Goal: Find specific page/section: Find specific page/section

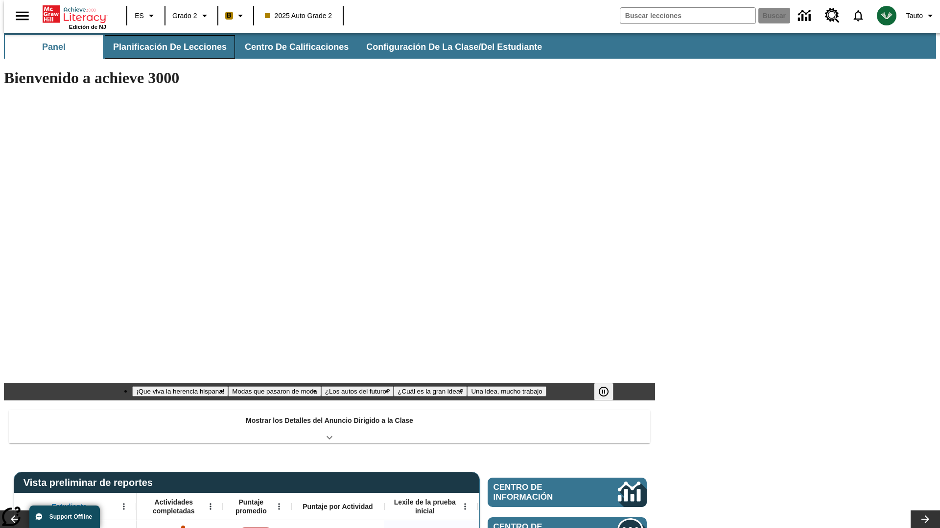
click at [164, 47] on button "Planificación de lecciones" at bounding box center [170, 46] width 130 height 23
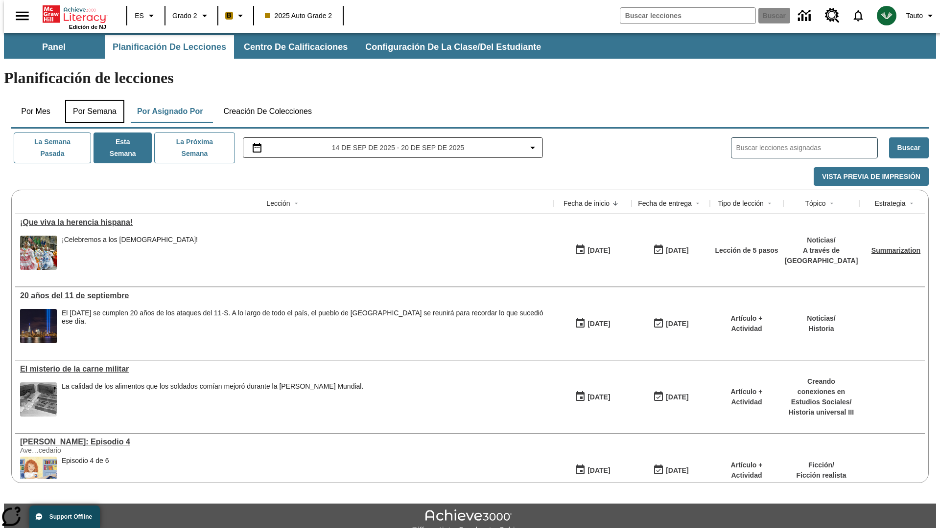
click at [92, 100] on button "Por semana" at bounding box center [94, 111] width 59 height 23
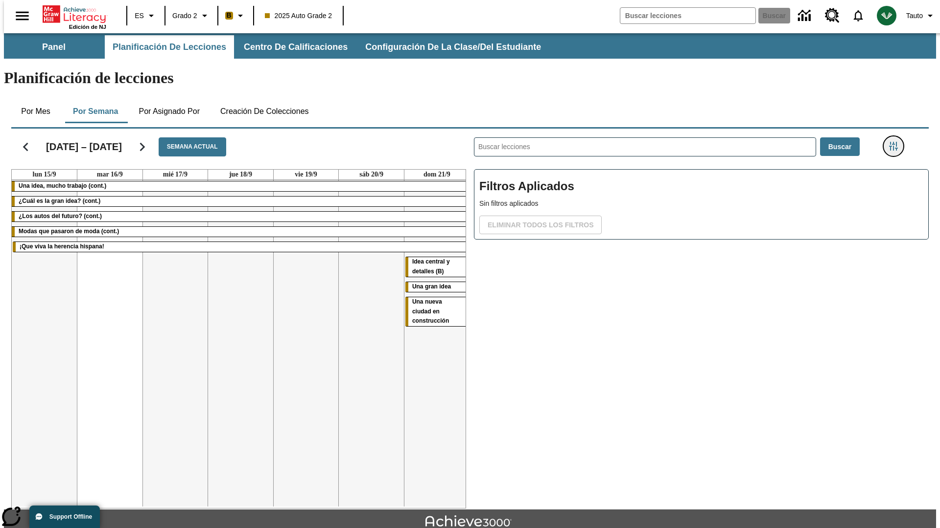
click at [896, 142] on icon "Menú lateral de filtros" at bounding box center [893, 146] width 9 height 9
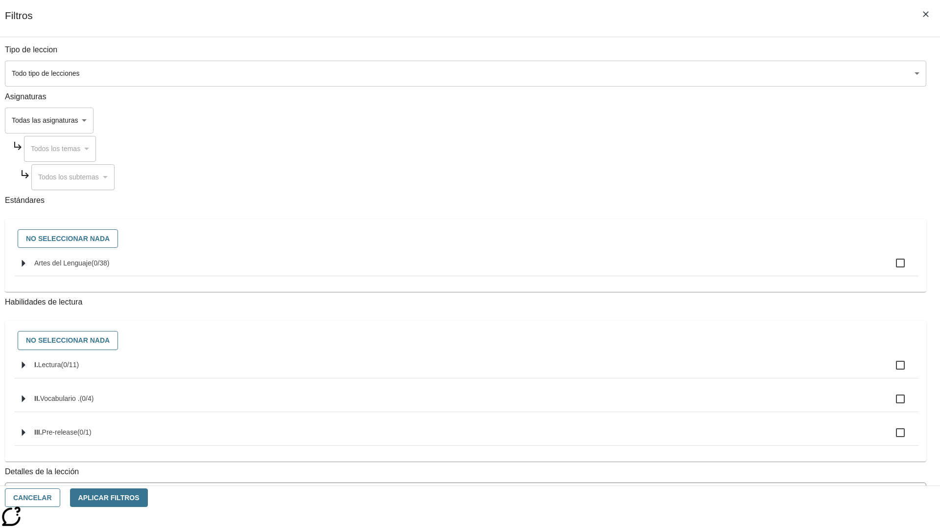
click at [705, 442] on body "Saltar al contenido principal Edición de NJ ES Grado 2 B 2025 Auto Grade 2 Busc…" at bounding box center [470, 303] width 932 height 540
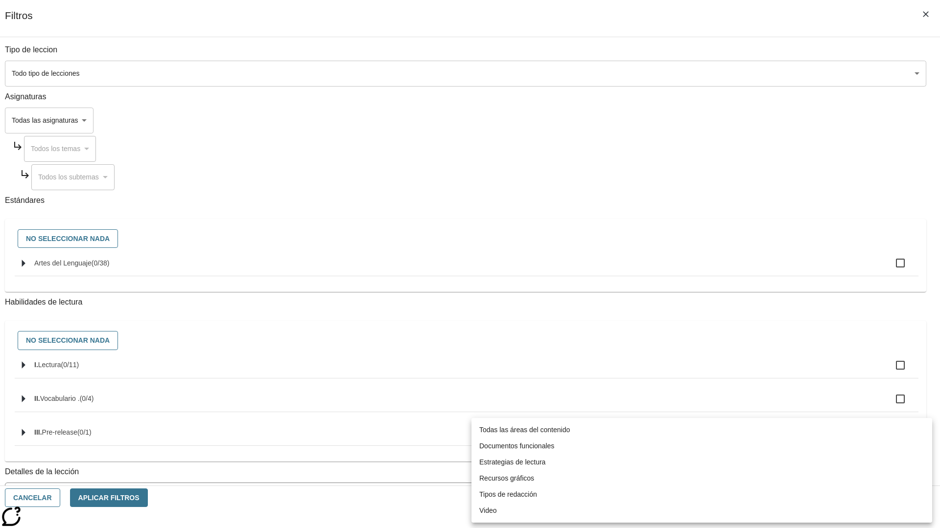
scroll to position [306, 0]
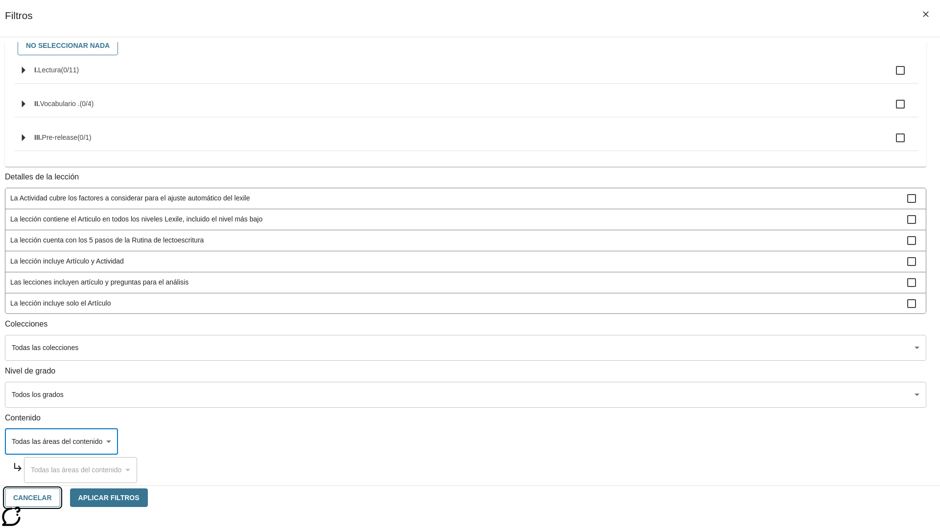
click at [60, 498] on button "Cancelar" at bounding box center [32, 498] width 55 height 19
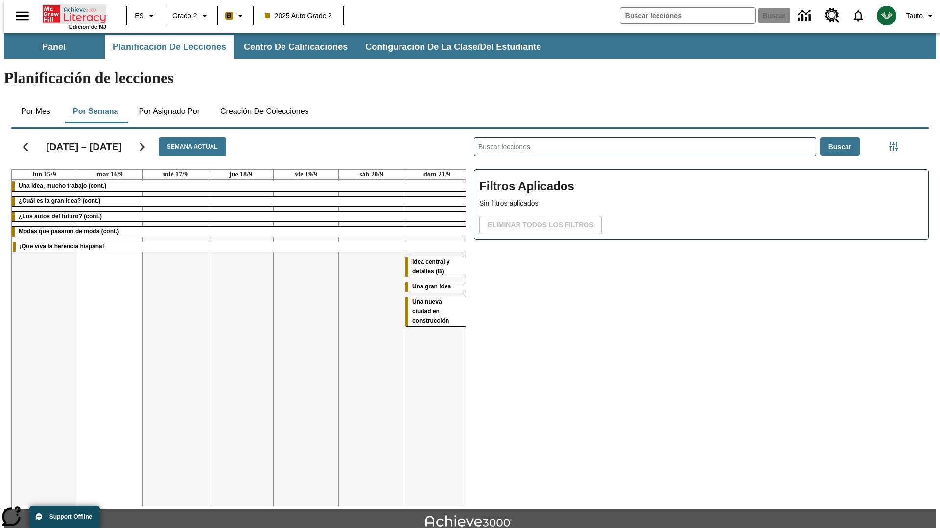
click at [70, 13] on icon "Portada" at bounding box center [75, 14] width 65 height 20
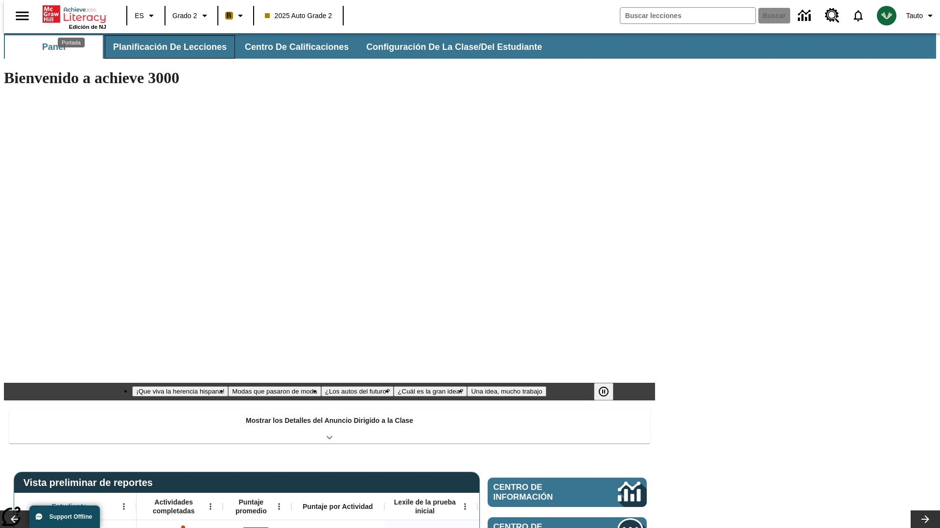
click at [164, 47] on button "Planificación de lecciones" at bounding box center [170, 46] width 130 height 23
